Goal: Task Accomplishment & Management: Manage account settings

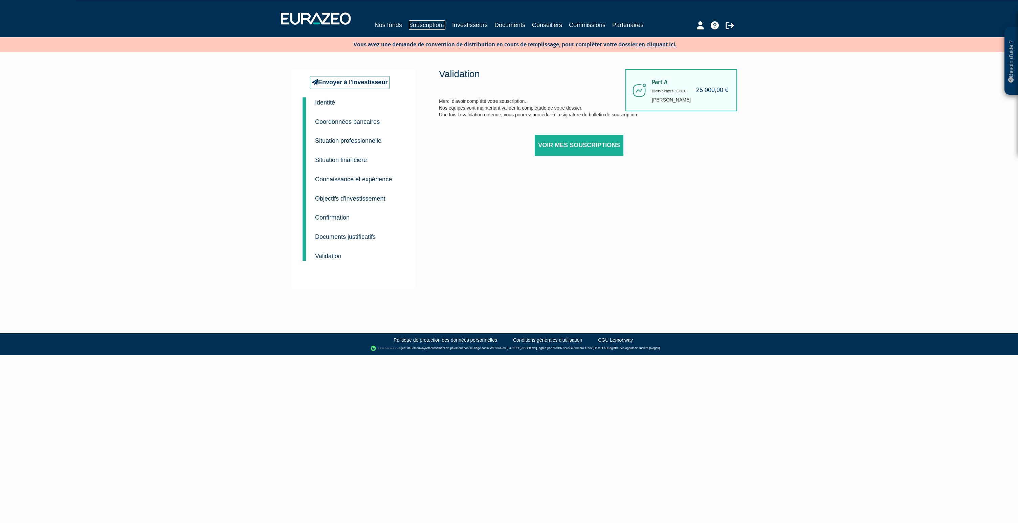
click at [418, 27] on link "Souscriptions" at bounding box center [427, 24] width 37 height 9
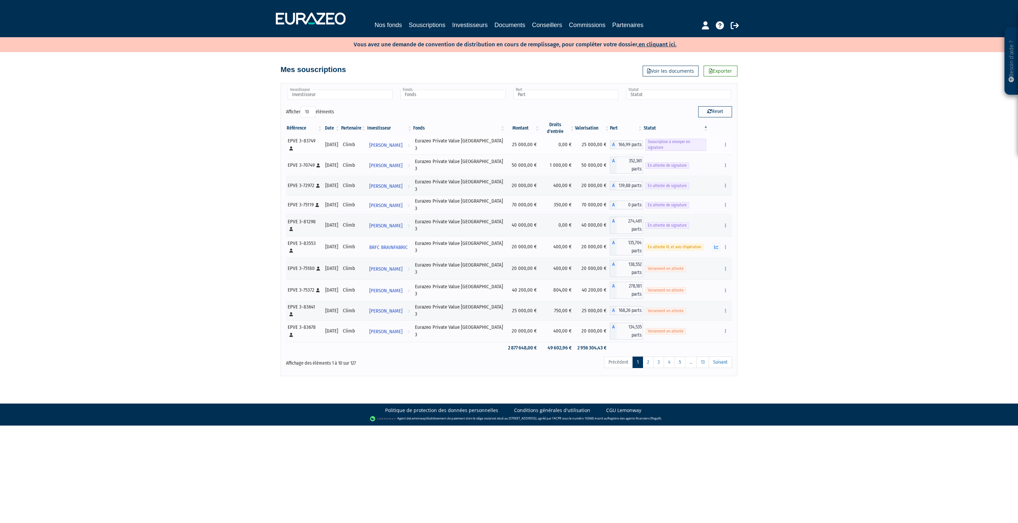
click at [720, 140] on div "Envoyer à signer" at bounding box center [720, 144] width 19 height 8
click at [724, 140] on button "button" at bounding box center [725, 144] width 8 height 8
click at [717, 151] on link "Envoyer à signer" at bounding box center [708, 156] width 39 height 11
click at [724, 141] on button "button" at bounding box center [725, 144] width 8 height 8
click at [715, 152] on link "Envoyer à signer" at bounding box center [708, 156] width 39 height 11
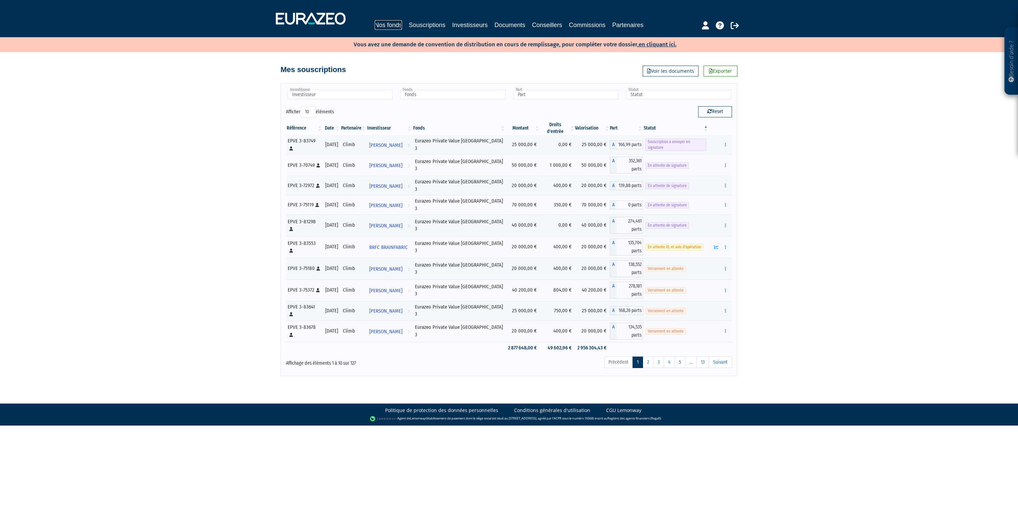
click at [385, 27] on link "Nos fonds" at bounding box center [388, 24] width 27 height 9
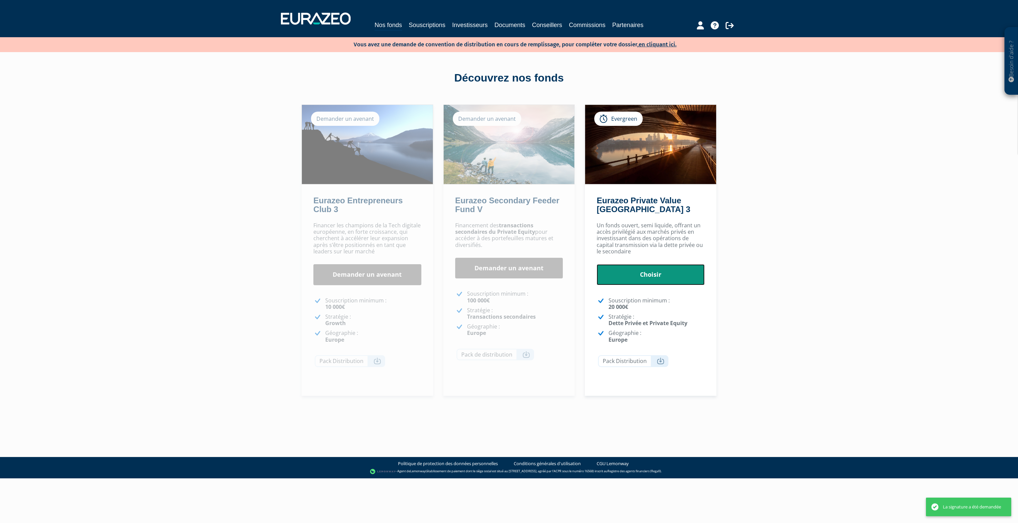
click at [640, 276] on link "Choisir" at bounding box center [650, 274] width 108 height 21
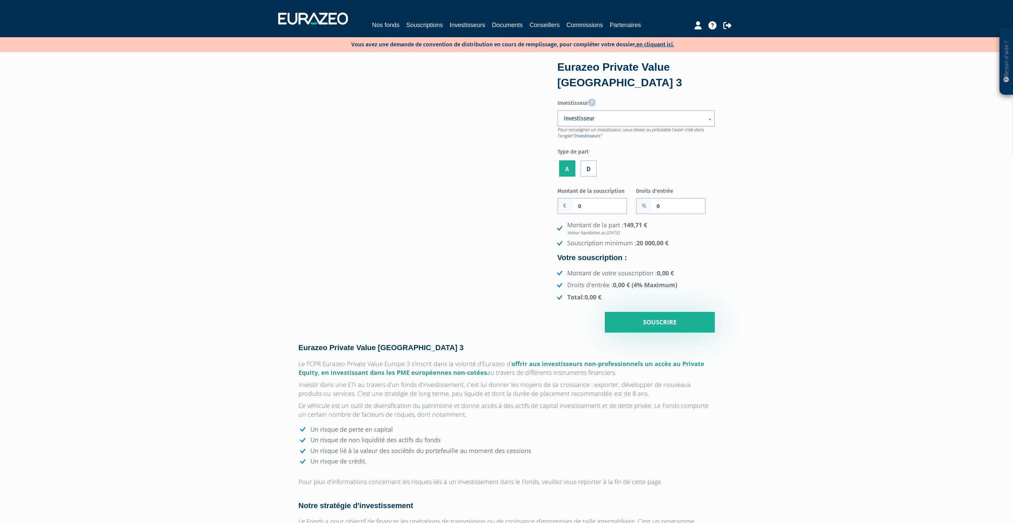
click at [613, 114] on span "Investisseur" at bounding box center [632, 118] width 136 height 8
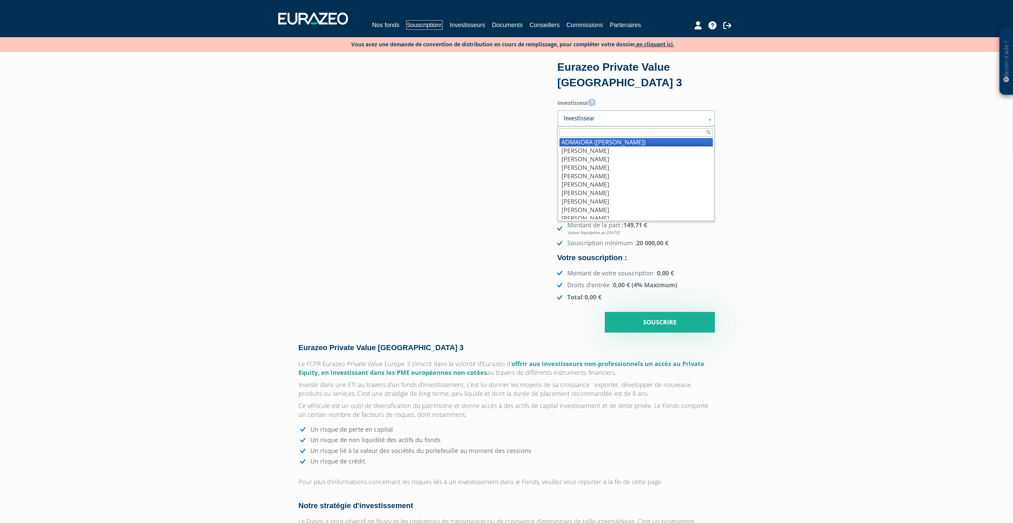
click at [418, 29] on link "Souscriptions" at bounding box center [424, 24] width 37 height 9
